Goal: Download file/media

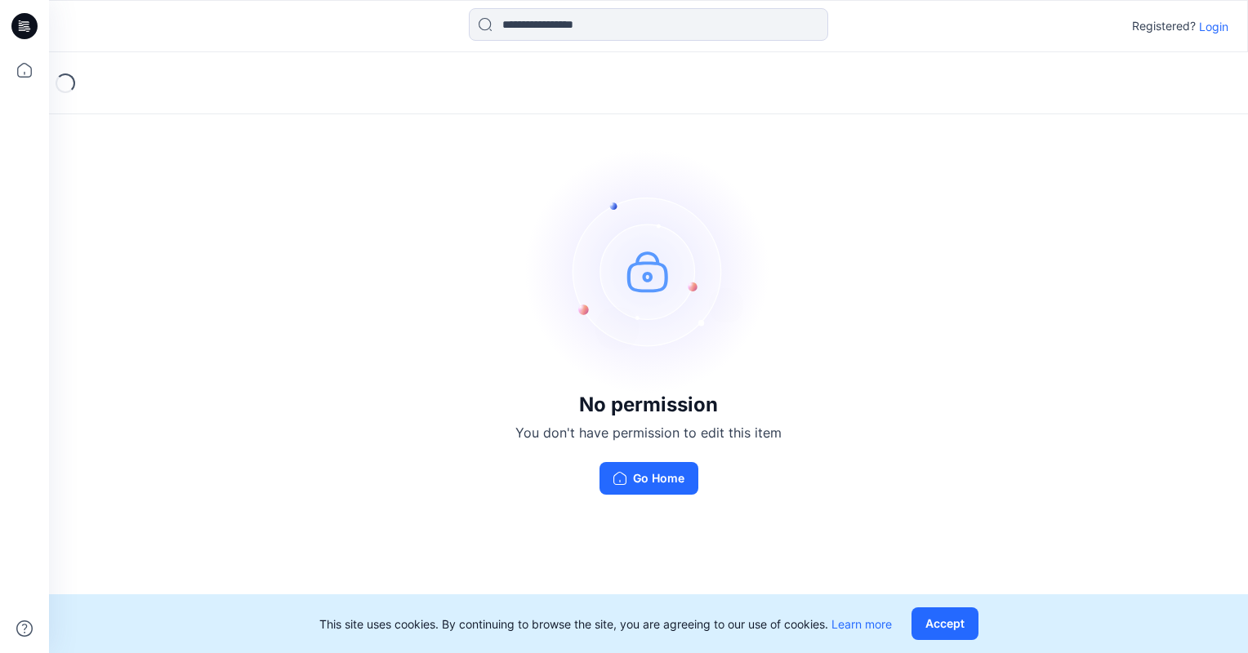
click at [1211, 27] on p "Login" at bounding box center [1213, 26] width 29 height 17
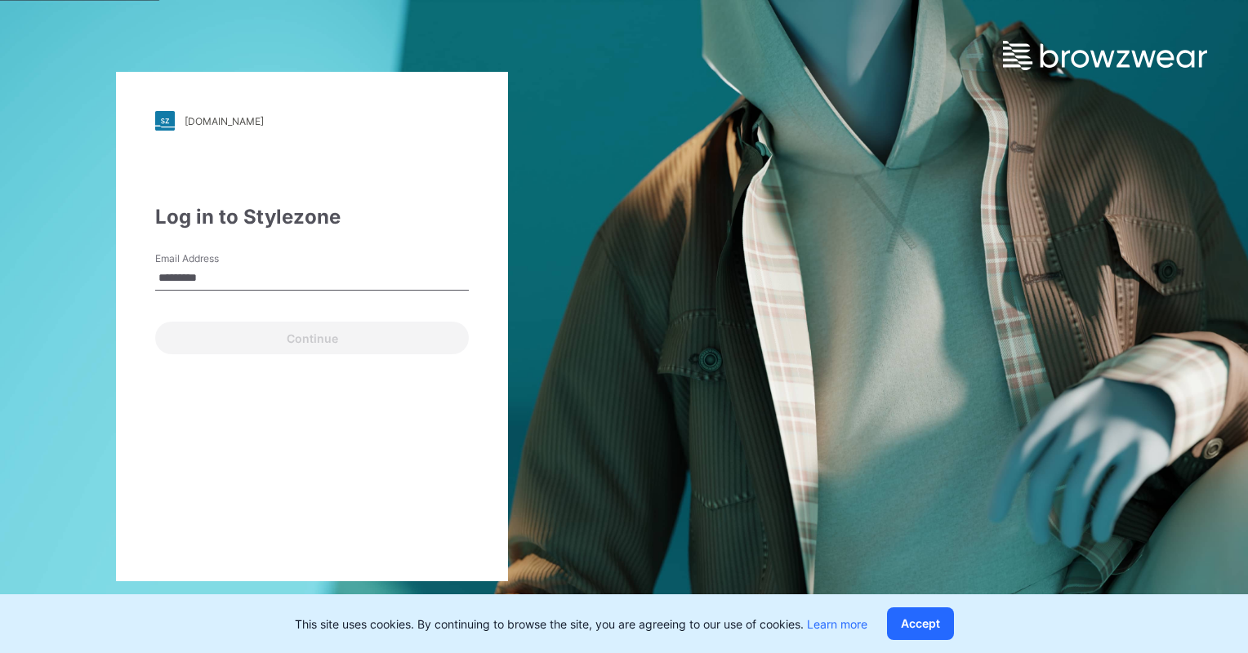
type input "**********"
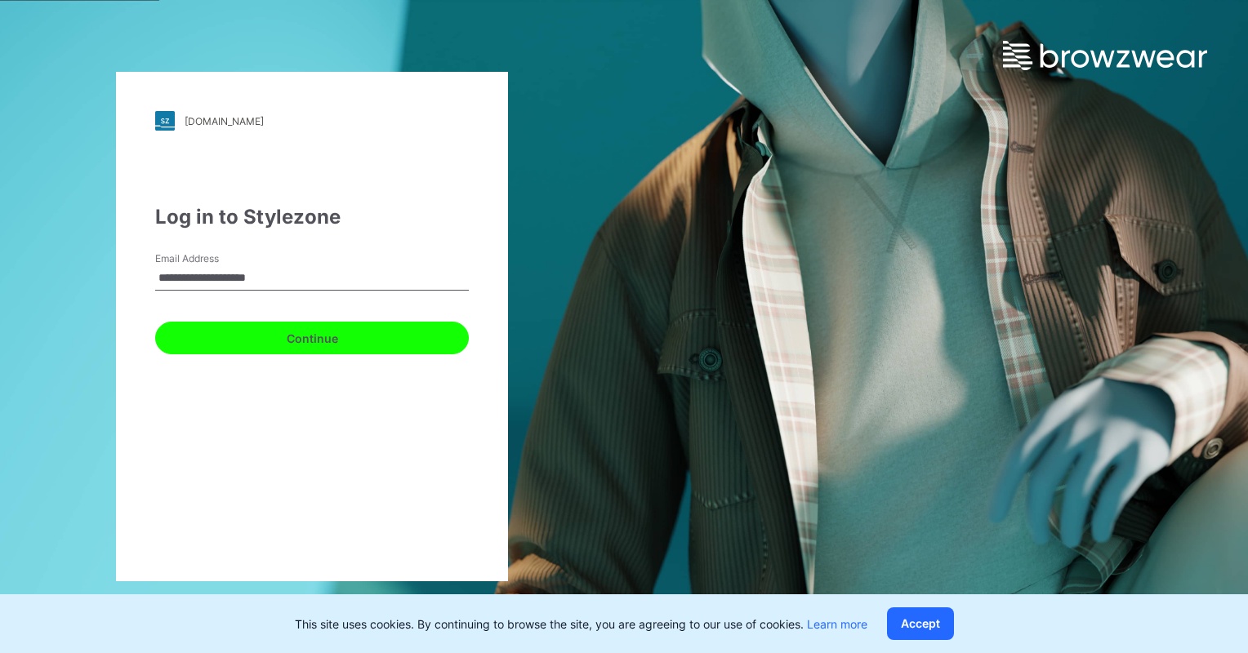
click at [402, 335] on button "Continue" at bounding box center [312, 338] width 314 height 33
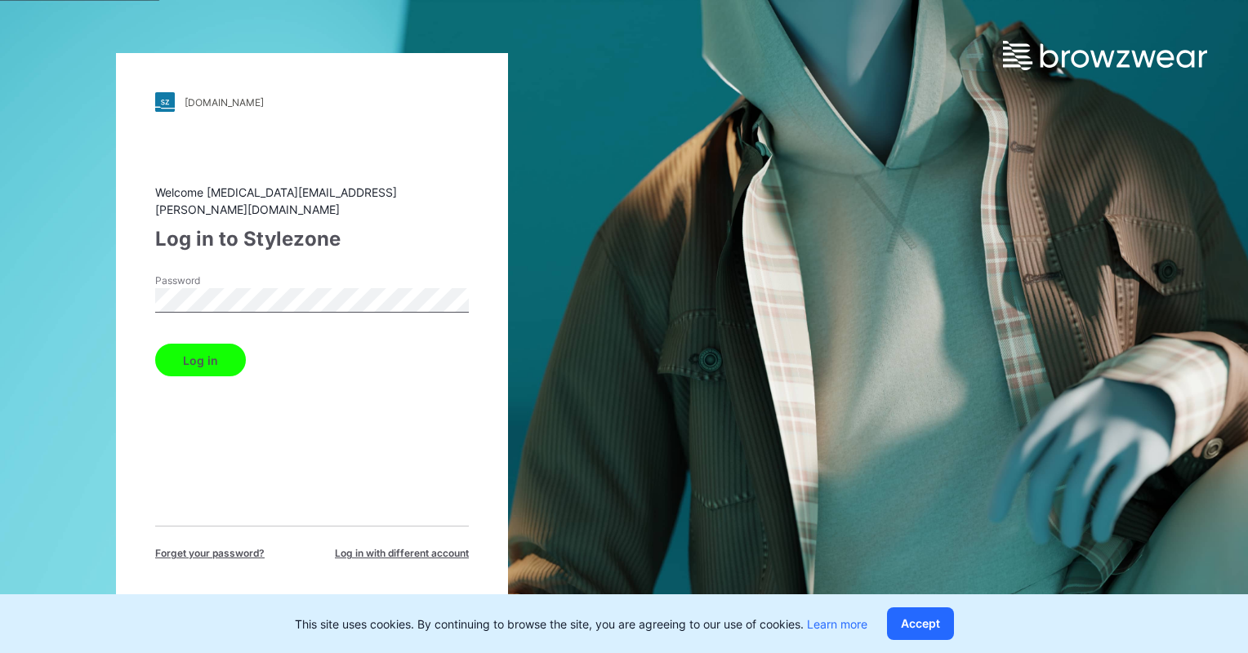
click at [155, 344] on button "Log in" at bounding box center [200, 360] width 91 height 33
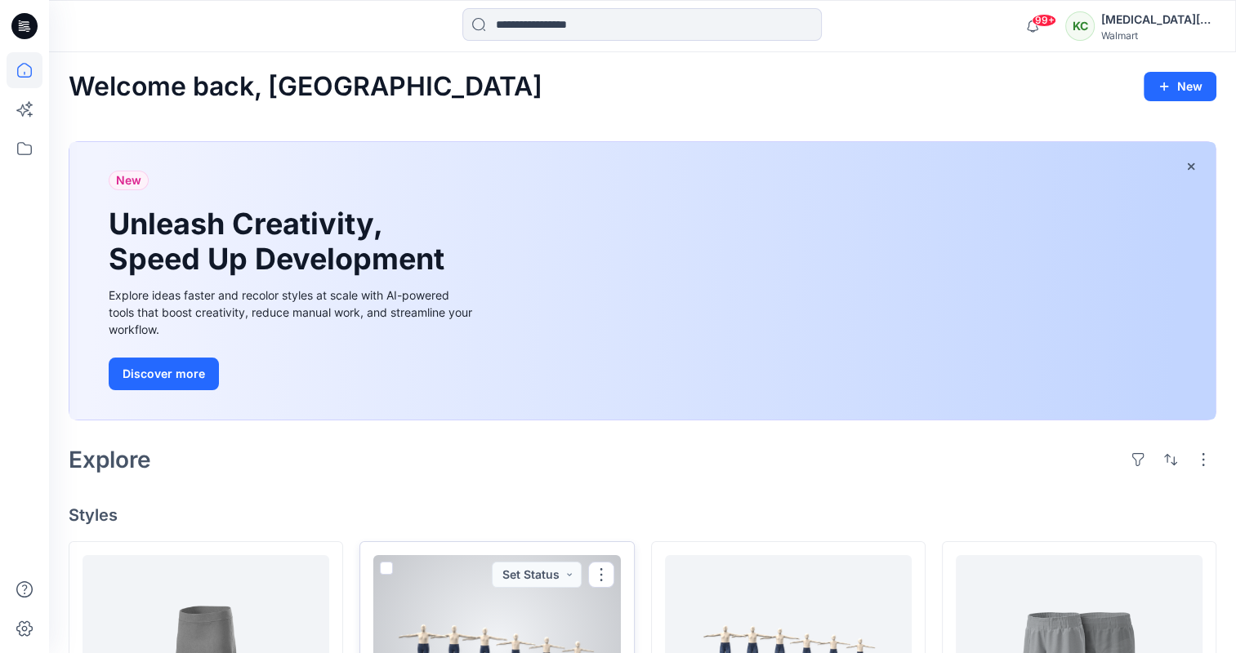
scroll to position [119, 0]
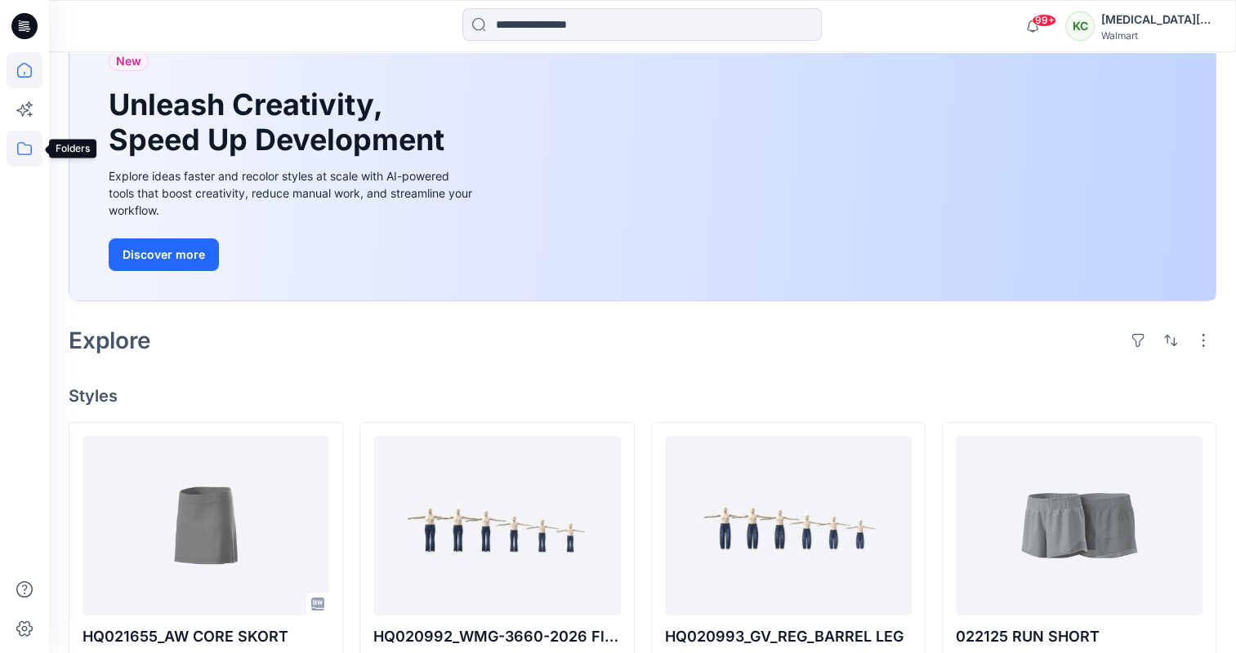
click at [21, 155] on icon at bounding box center [25, 149] width 36 height 36
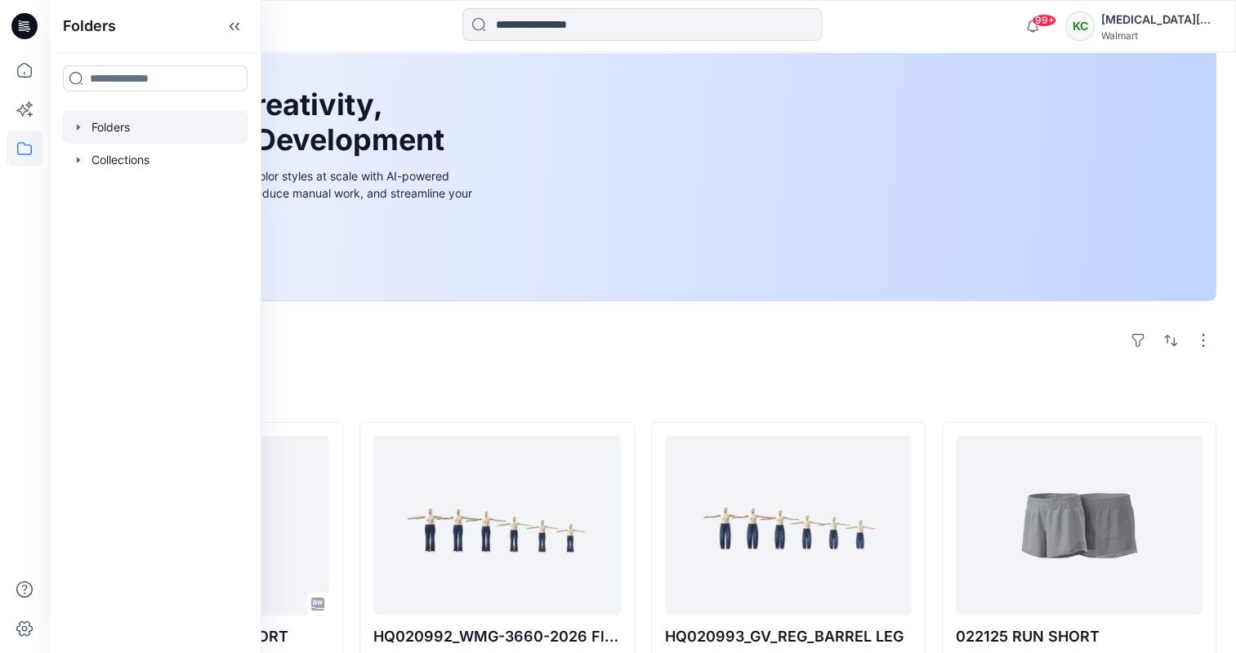
click at [105, 123] on div at bounding box center [155, 127] width 186 height 33
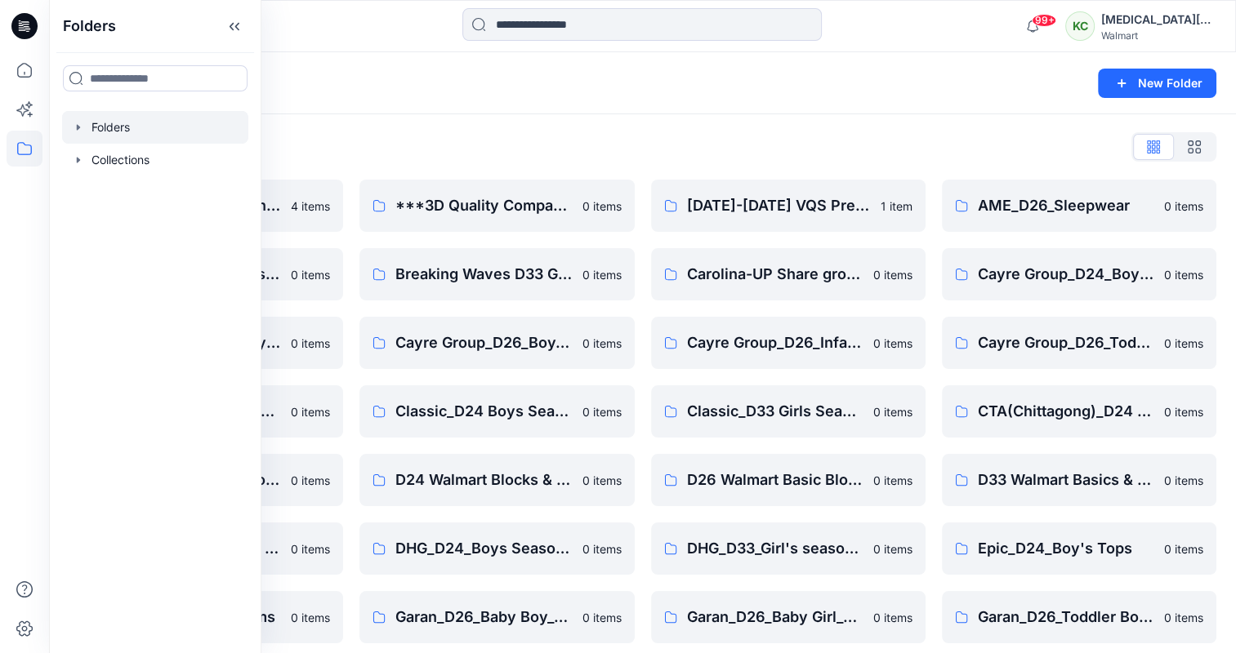
click at [555, 87] on div "Folders" at bounding box center [579, 83] width 1020 height 23
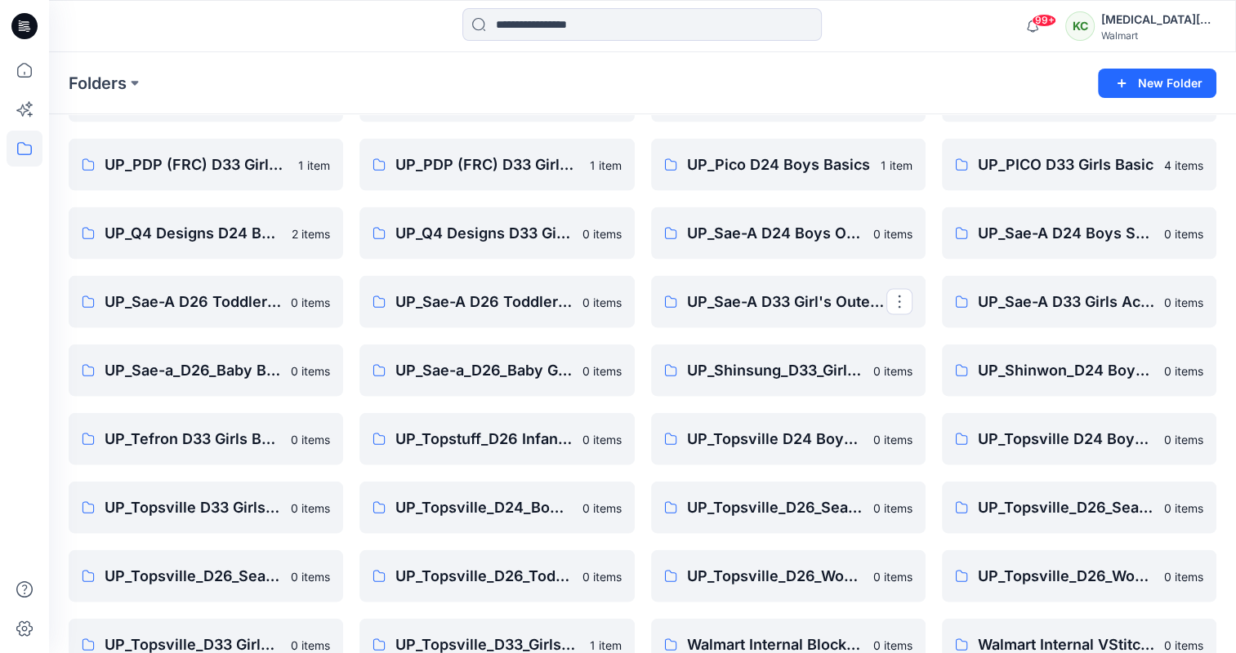
scroll to position [3539, 0]
click at [985, 308] on p "UP_Sae-A D33 Girls Active & Bottoms" at bounding box center [1077, 303] width 199 height 23
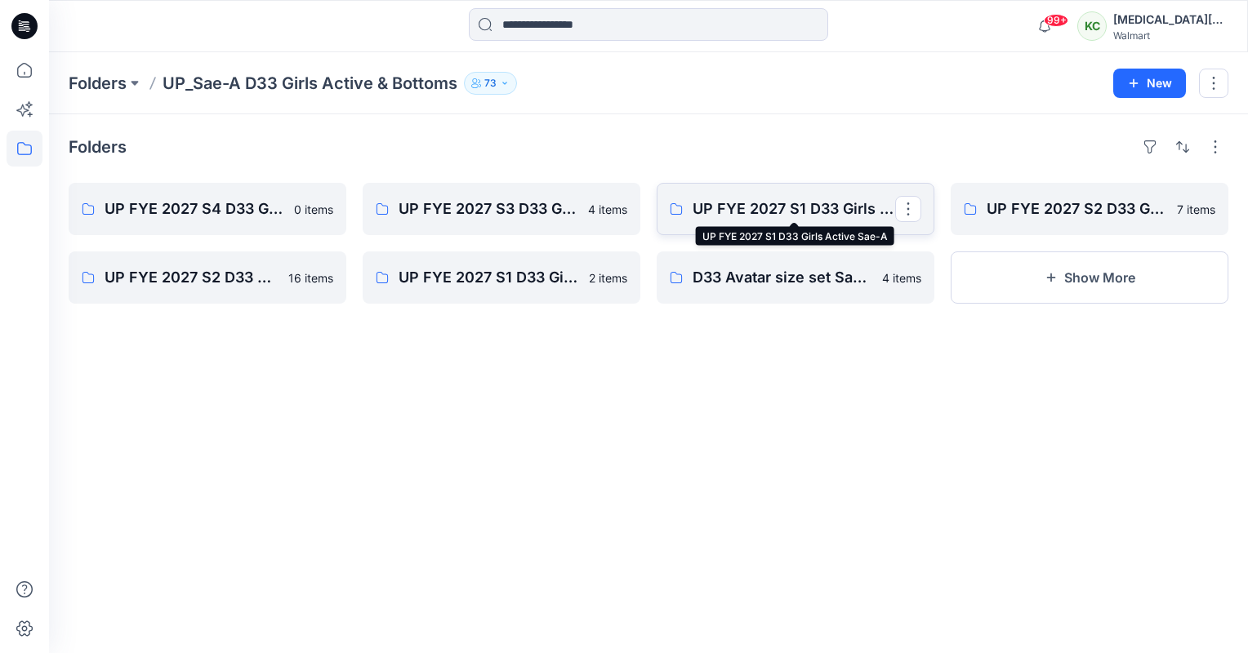
click at [805, 208] on p "UP FYE 2027 S1 D33 Girls Active Sae-A" at bounding box center [794, 209] width 203 height 23
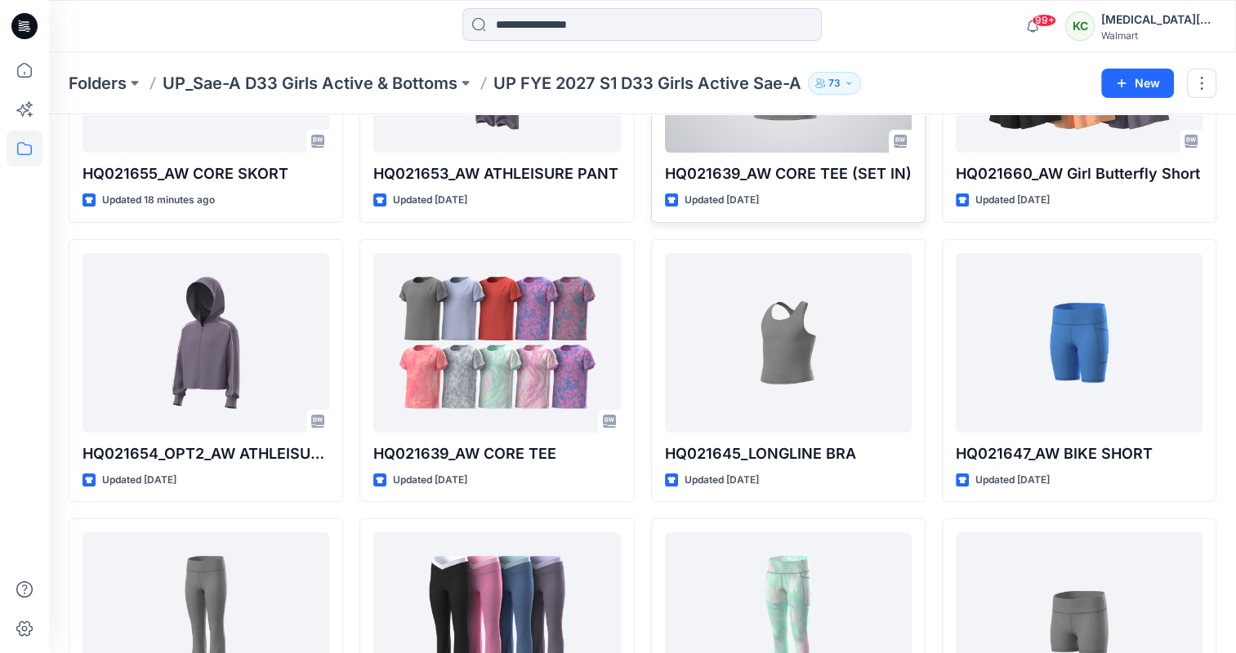
scroll to position [225, 0]
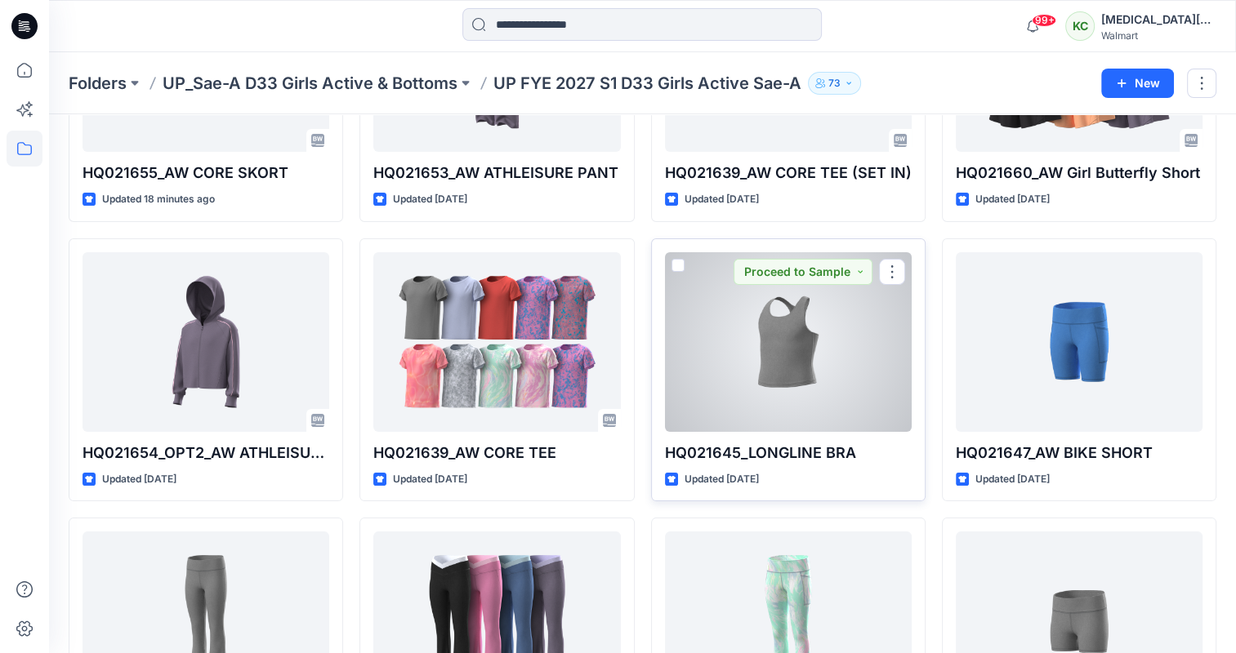
click at [707, 381] on div at bounding box center [788, 342] width 247 height 180
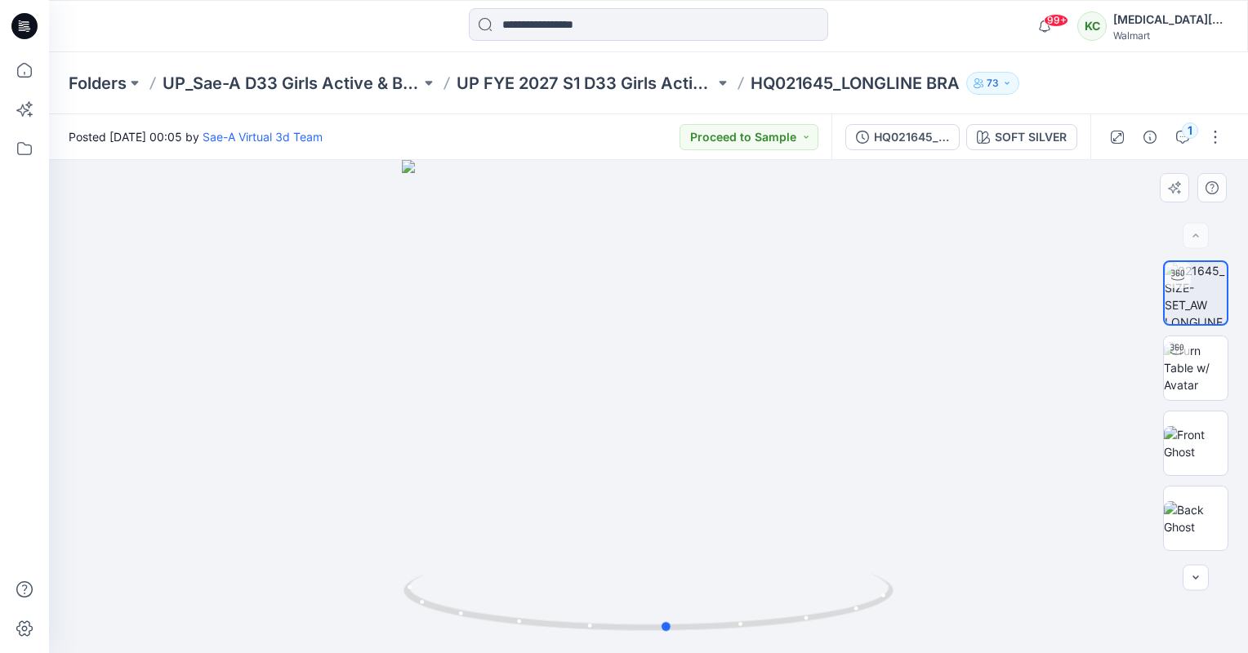
drag, startPoint x: 667, startPoint y: 631, endPoint x: 686, endPoint y: 643, distance: 22.4
click at [686, 643] on div at bounding box center [648, 406] width 1199 height 493
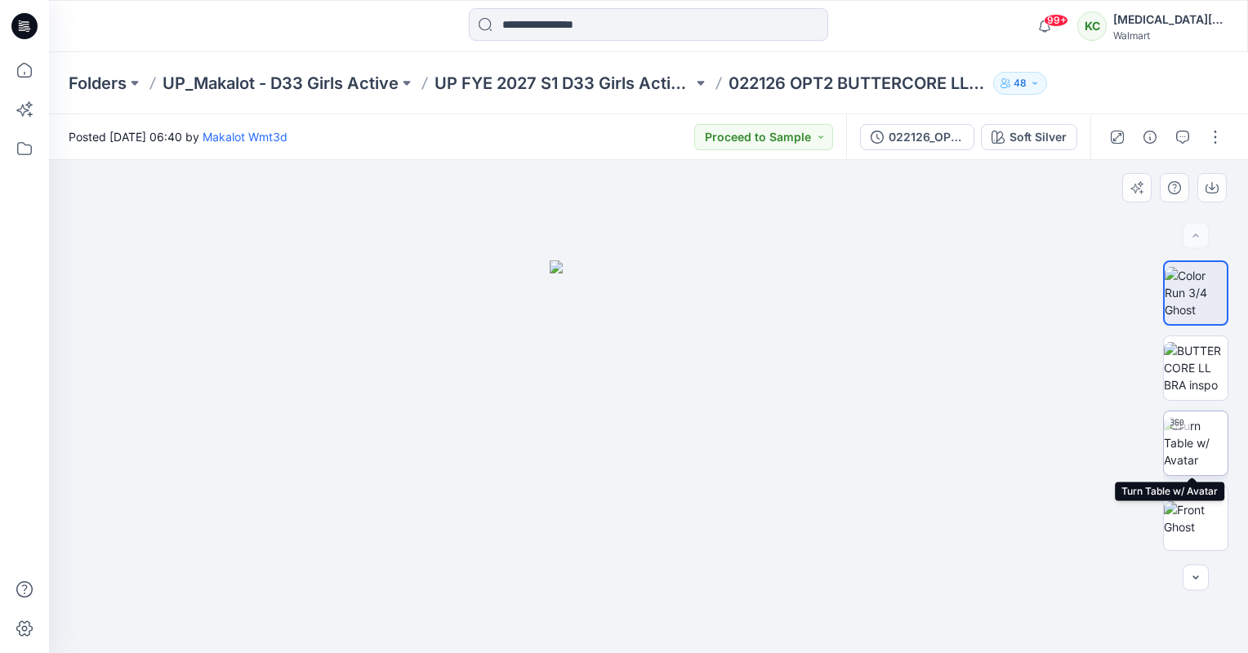
click at [1189, 443] on img at bounding box center [1196, 442] width 64 height 51
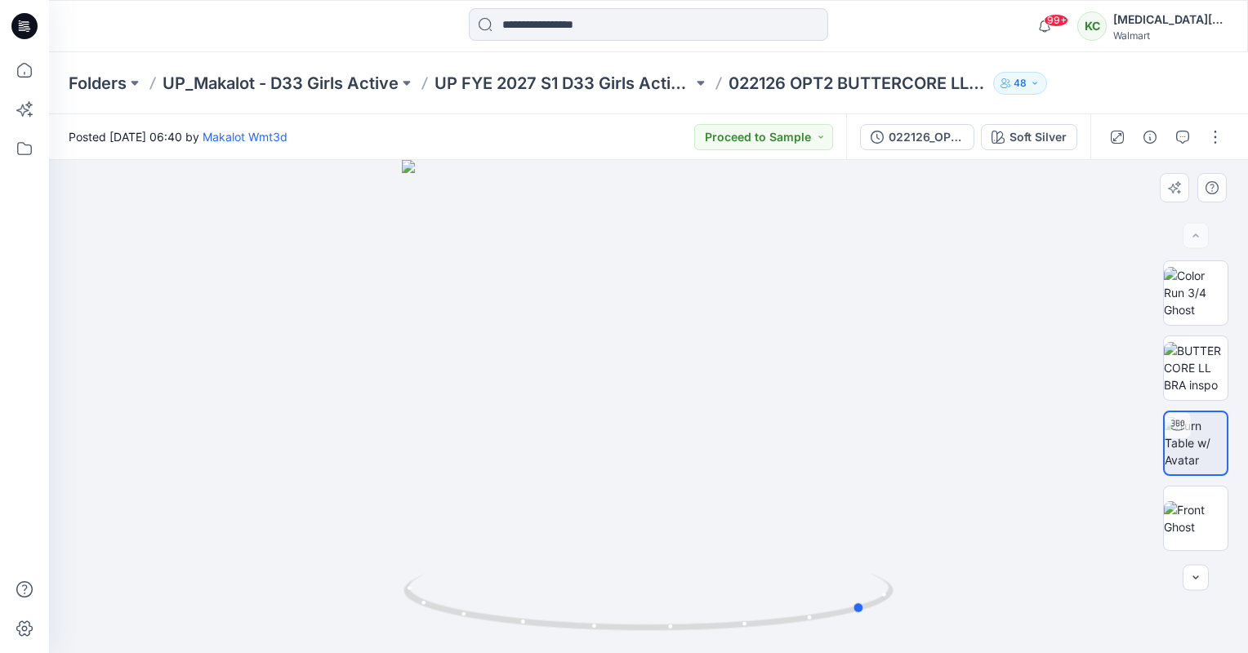
drag, startPoint x: 761, startPoint y: 622, endPoint x: 979, endPoint y: 595, distance: 219.7
click at [979, 595] on div at bounding box center [648, 406] width 1199 height 493
drag, startPoint x: 716, startPoint y: 627, endPoint x: 538, endPoint y: 630, distance: 177.3
click at [538, 630] on icon at bounding box center [650, 604] width 494 height 61
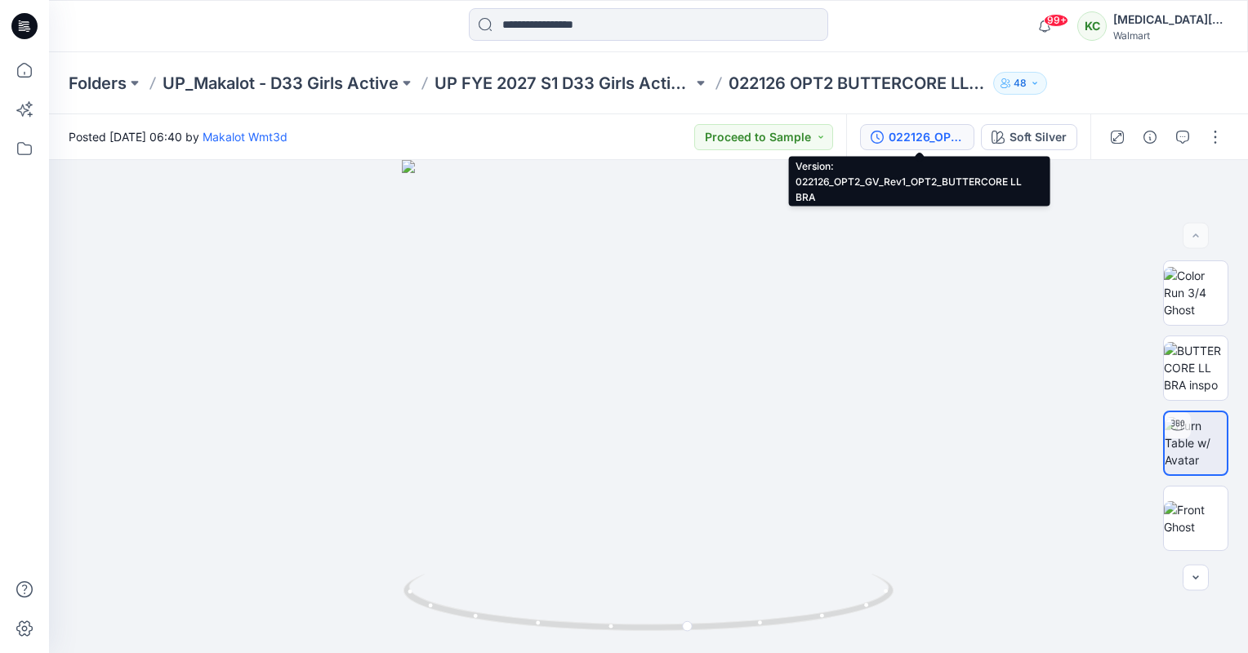
click at [955, 130] on div "022126_OPT2_GV_Rev1_OPT2_BUTTERCORE LL BRA" at bounding box center [926, 137] width 75 height 18
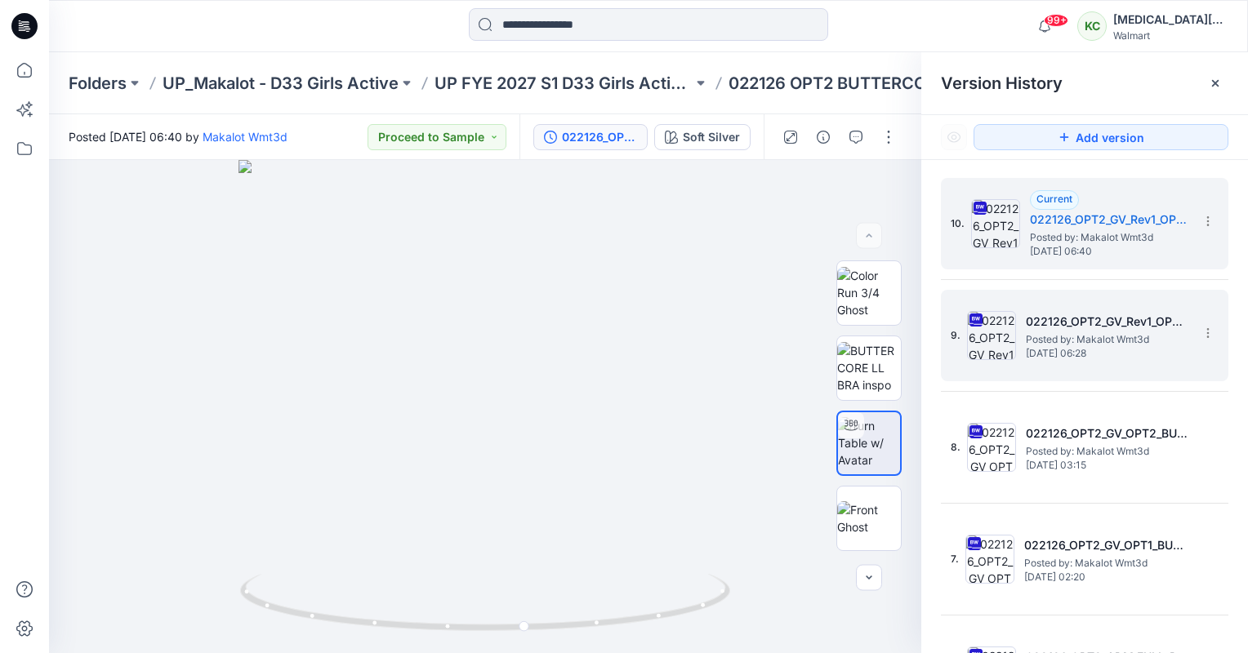
click at [1181, 301] on div "9. 022126_OPT2_GV_Rev1_OPT1_BUTTERCORE LL BRA Posted by: Makalot Wmt3d [DATE] 0…" at bounding box center [1073, 335] width 245 height 78
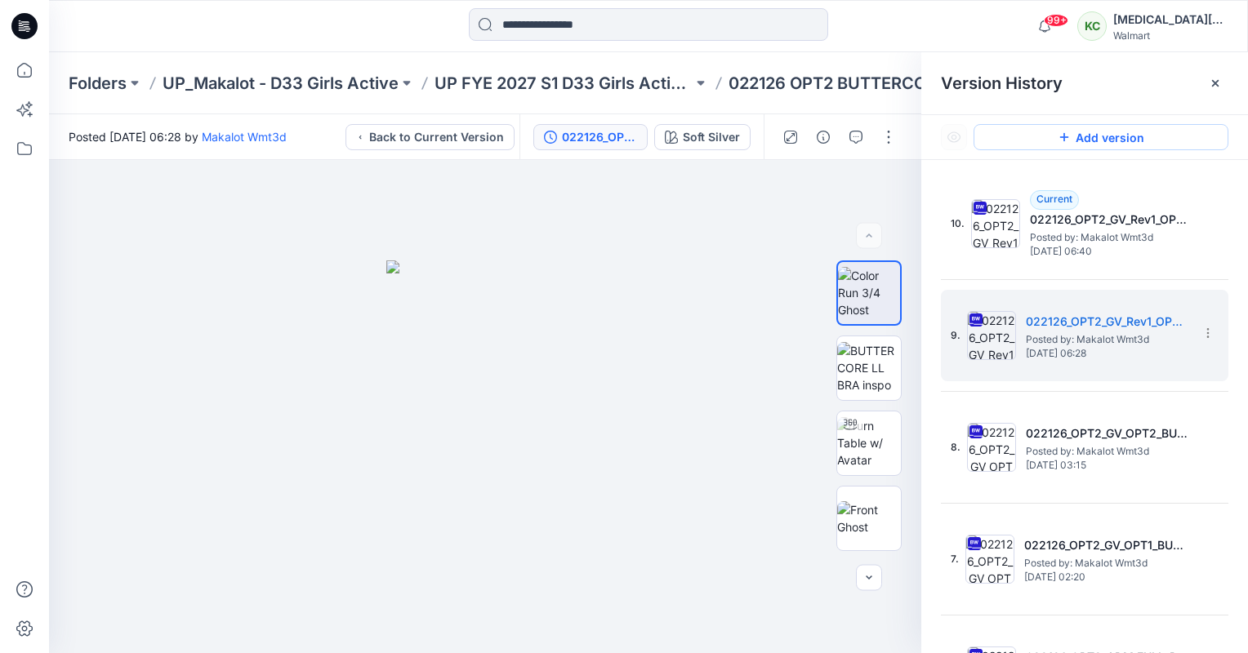
click at [1211, 141] on button "Add version" at bounding box center [1101, 137] width 255 height 26
click at [1202, 332] on icon at bounding box center [1208, 333] width 13 height 13
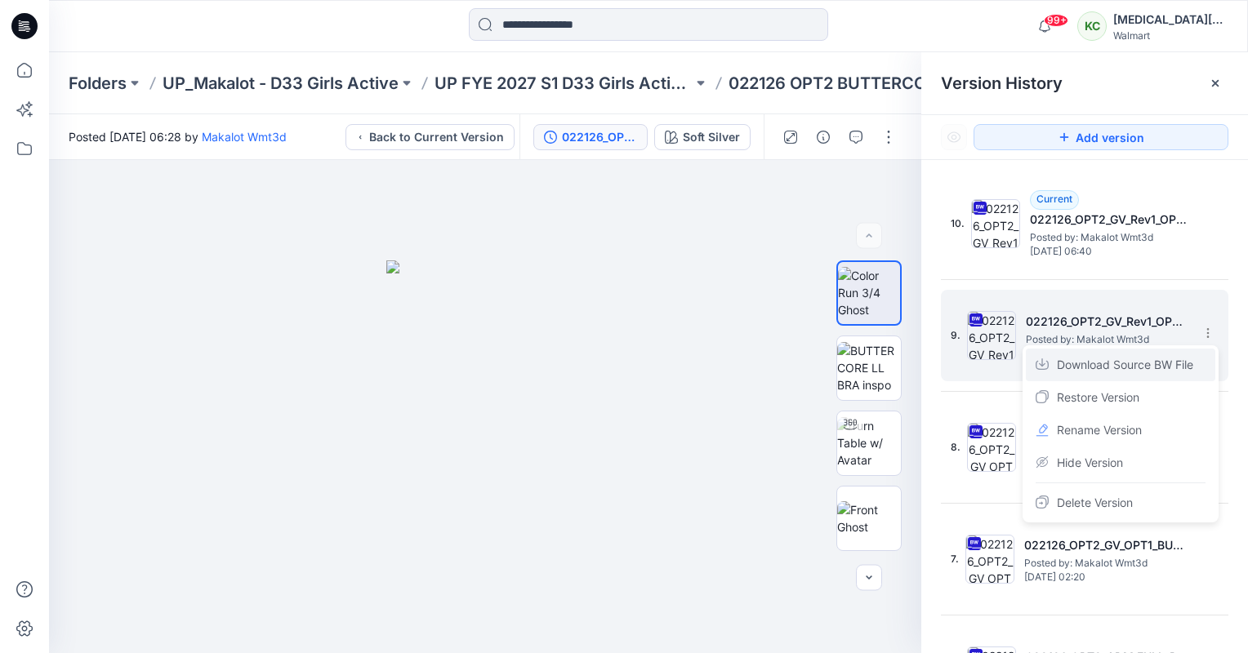
click at [1137, 359] on span "Download Source BW File" at bounding box center [1125, 365] width 136 height 20
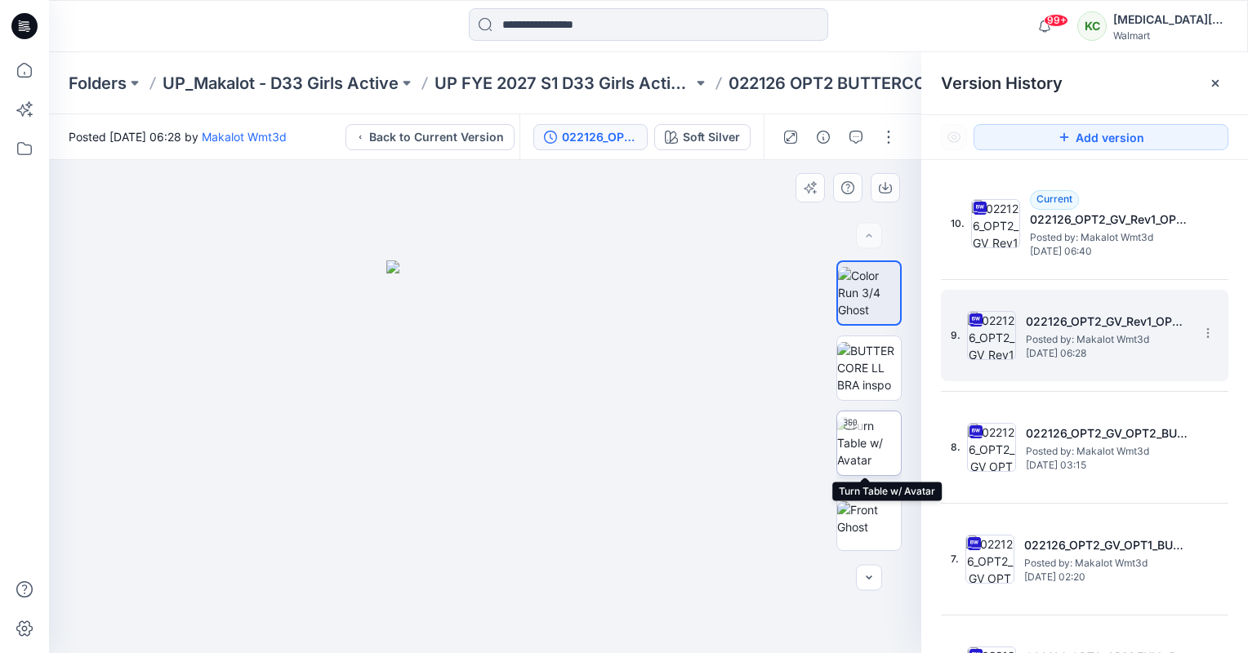
click at [859, 459] on img at bounding box center [869, 442] width 64 height 51
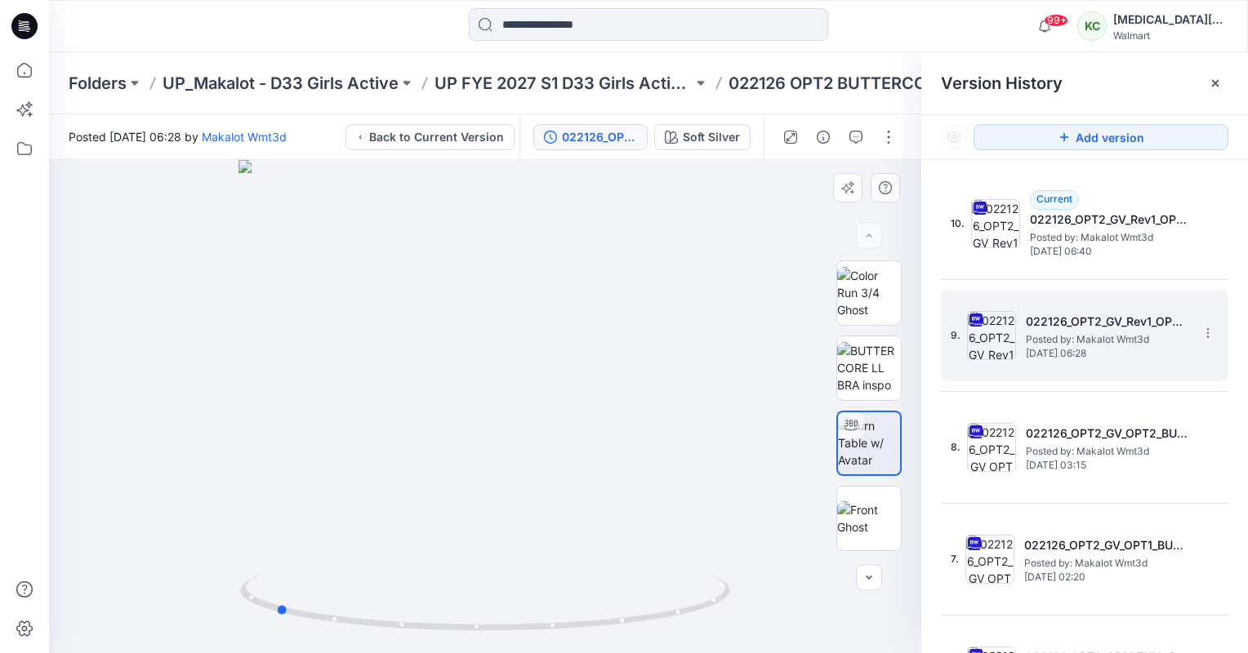
drag, startPoint x: 488, startPoint y: 622, endPoint x: 768, endPoint y: 600, distance: 281.0
click at [768, 600] on div at bounding box center [485, 406] width 872 height 493
